Goal: Information Seeking & Learning: Learn about a topic

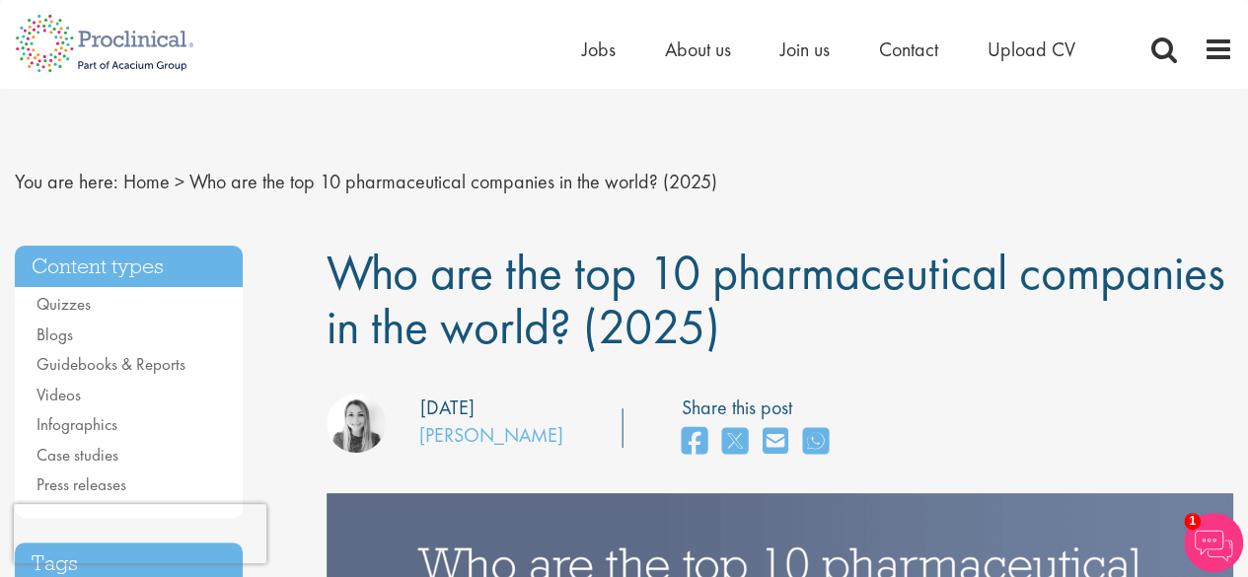
drag, startPoint x: 745, startPoint y: 326, endPoint x: 358, endPoint y: 287, distance: 388.6
copy div "Blogs Guidebooks & Reports Videos Infographics Case studies Press releases Tags…"
click at [862, 322] on h1 "Who are the top 10 pharmaceutical companies in the world? (2025)" at bounding box center [779, 300] width 907 height 109
drag, startPoint x: 756, startPoint y: 318, endPoint x: 336, endPoint y: 271, distance: 421.8
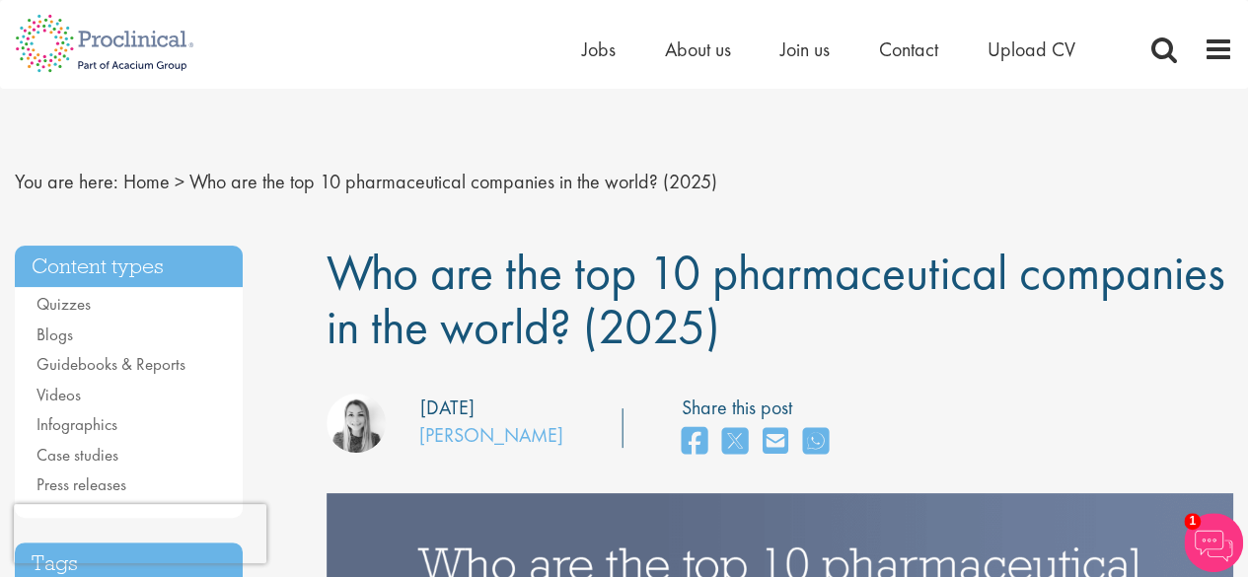
click at [336, 271] on h1 "Who are the top 10 pharmaceutical companies in the world? (2025)" at bounding box center [779, 300] width 907 height 109
copy span "Who are the top 10 pharmaceutical companies in the world? (2025)"
